Goal: Use online tool/utility

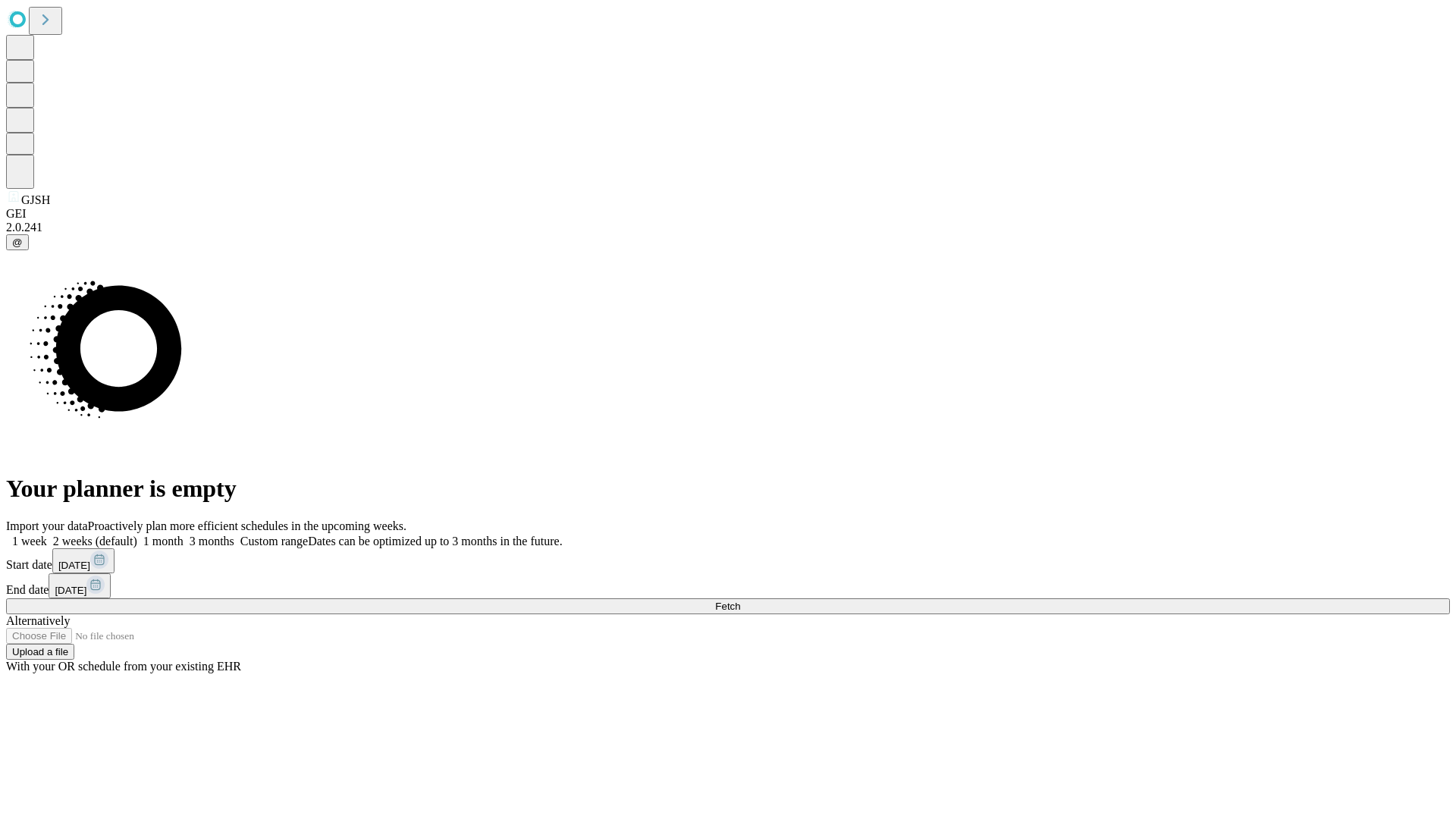
click at [740, 600] on span "Fetch" at bounding box center [728, 606] width 25 height 11
